Goal: Find specific page/section

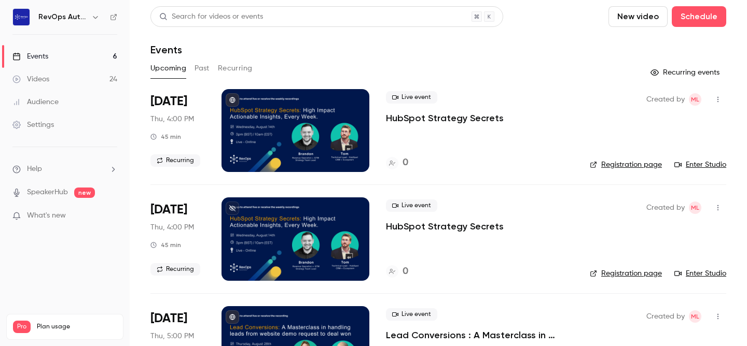
click at [415, 120] on p "HubSpot Strategy Secrets" at bounding box center [445, 118] width 118 height 12
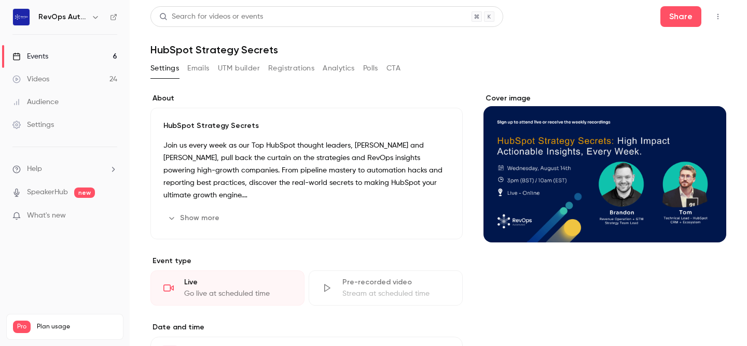
click at [717, 16] on icon "button" at bounding box center [718, 16] width 8 height 7
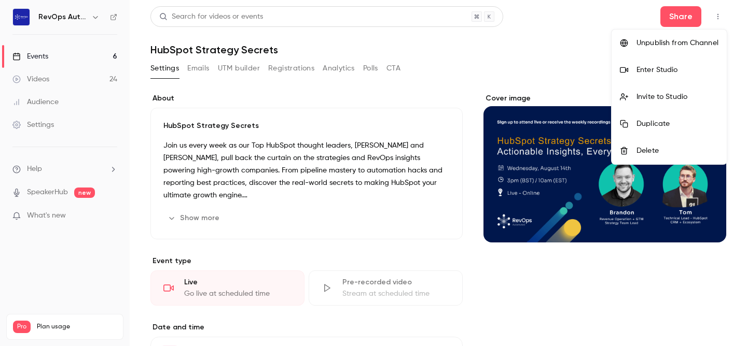
click at [677, 68] on div "Enter Studio" at bounding box center [677, 70] width 82 height 10
